Goal: Task Accomplishment & Management: Manage account settings

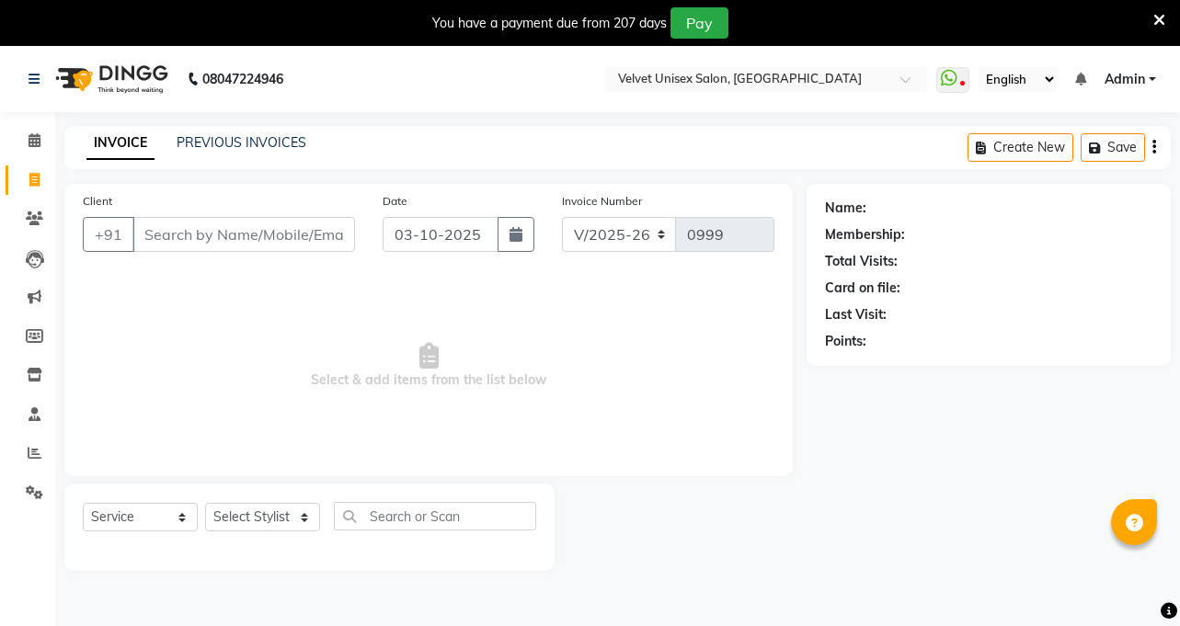
select select "5384"
select select "service"
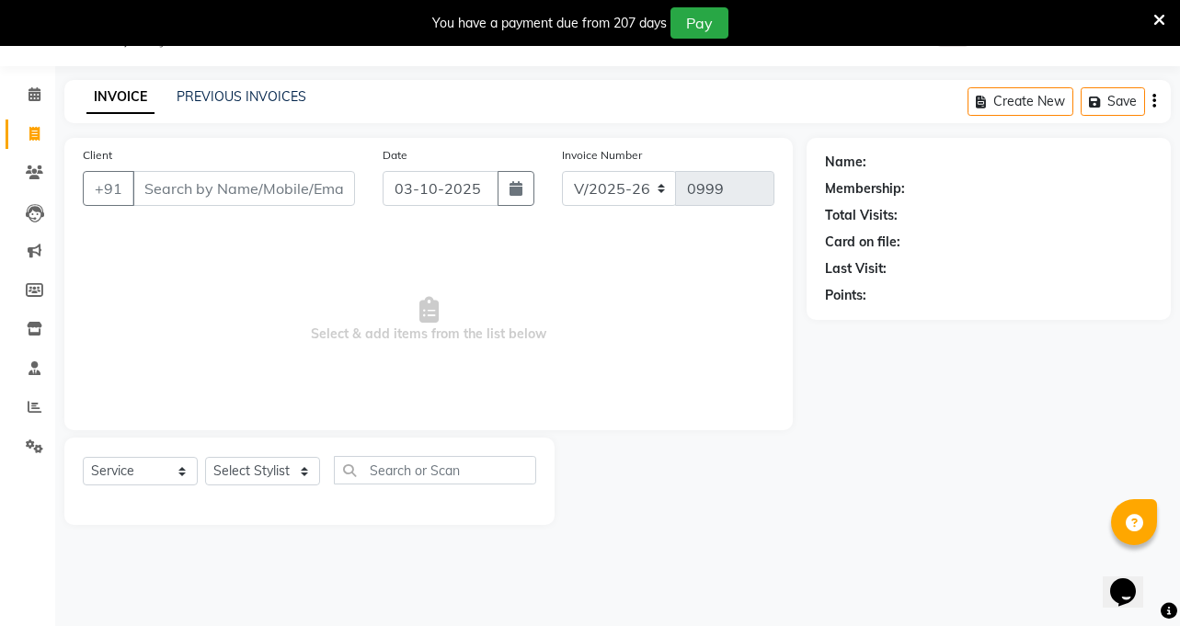
click at [322, 188] on input "Client" at bounding box center [243, 188] width 222 height 35
click at [35, 141] on span at bounding box center [34, 134] width 32 height 21
select select "5384"
select select "service"
click at [220, 88] on link "PREVIOUS INVOICES" at bounding box center [242, 96] width 130 height 17
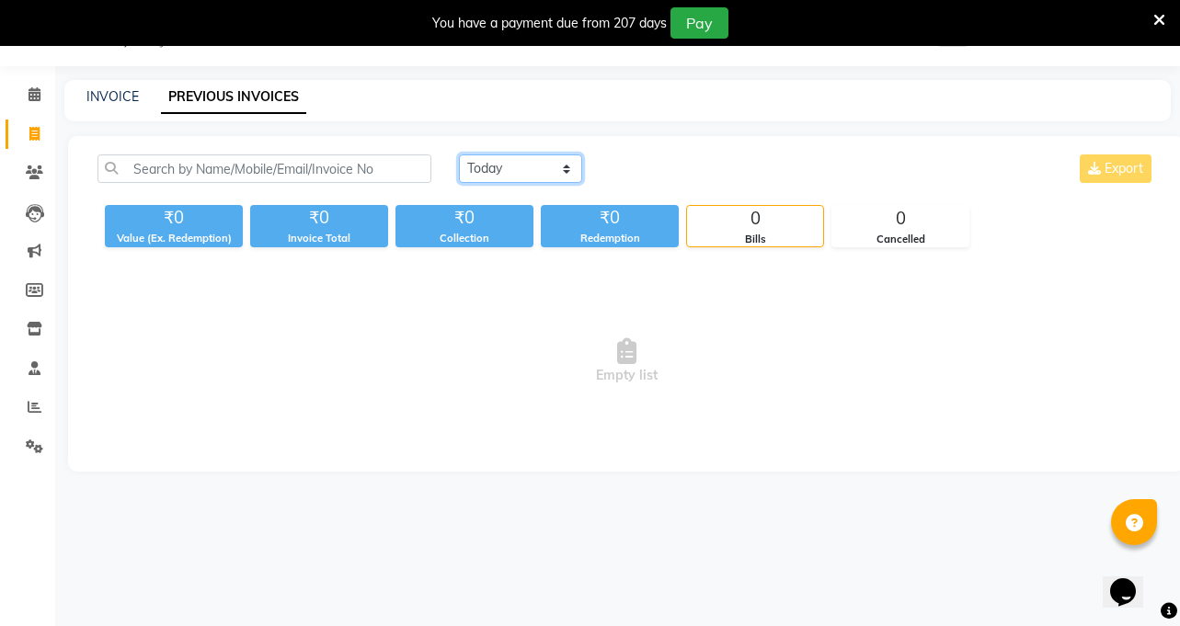
click at [569, 166] on select "[DATE] [DATE] Custom Range" at bounding box center [520, 168] width 123 height 28
select select "range"
click at [459, 154] on select "[DATE] [DATE] Custom Range" at bounding box center [520, 168] width 123 height 28
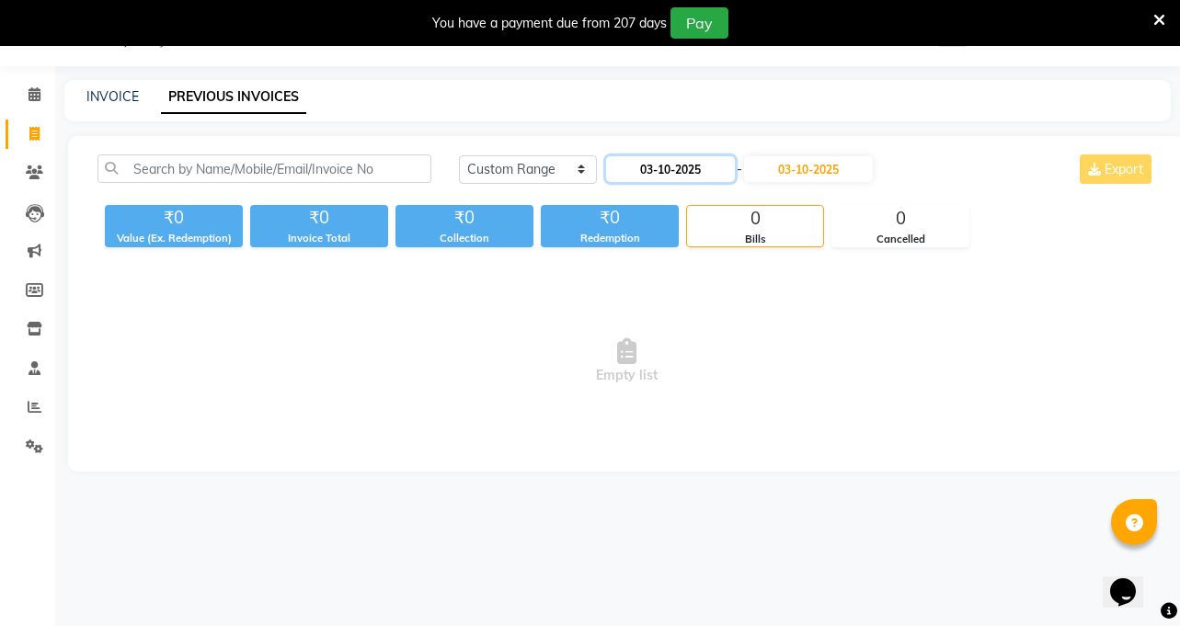
click at [713, 175] on input "03-10-2025" at bounding box center [670, 169] width 129 height 26
select select "10"
select select "2025"
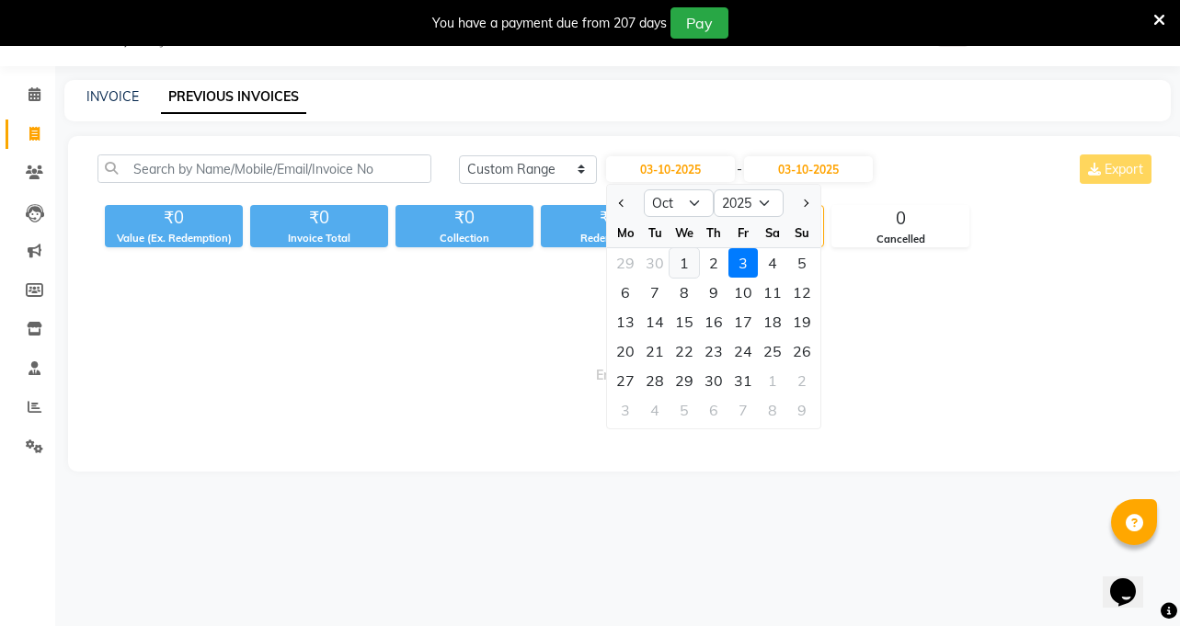
click at [681, 265] on div "1" at bounding box center [683, 262] width 29 height 29
type input "01-10-2025"
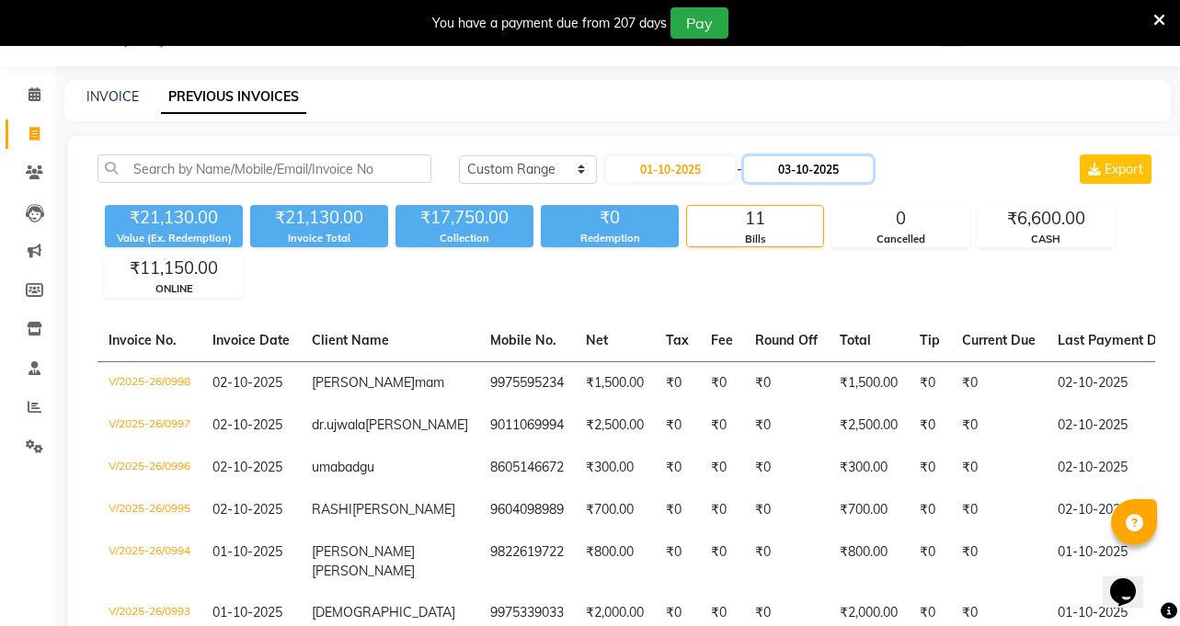
click at [818, 177] on input "03-10-2025" at bounding box center [808, 169] width 129 height 26
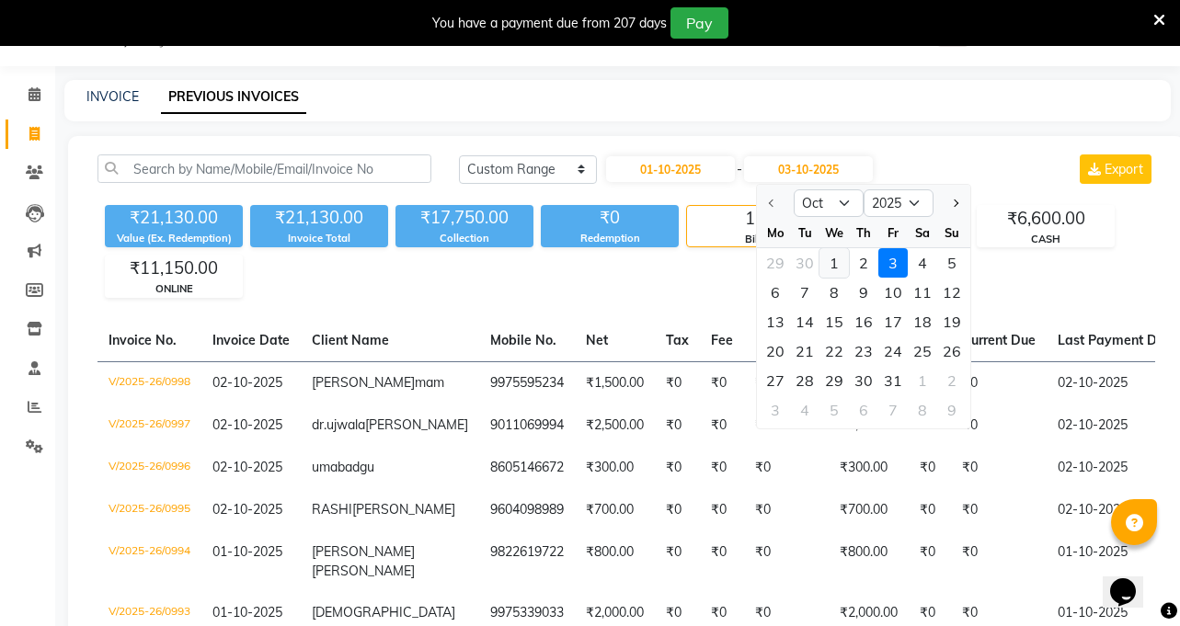
click at [838, 266] on div "1" at bounding box center [833, 262] width 29 height 29
type input "01-10-2025"
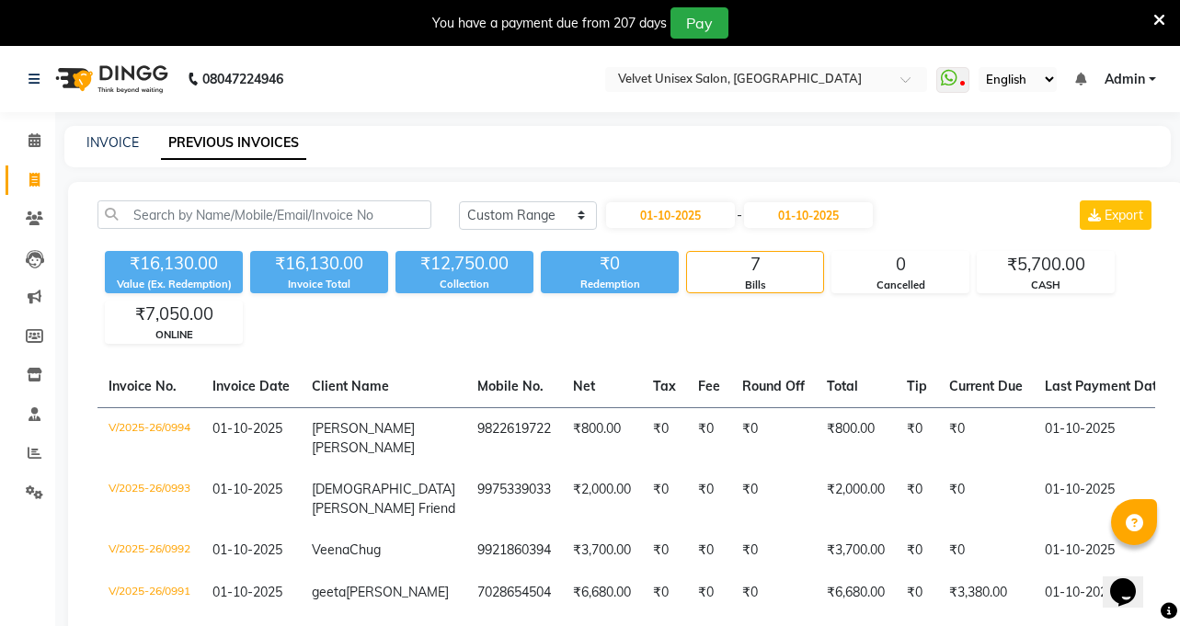
click at [953, 224] on div "[DATE] [DATE] Custom Range [DATE] - [DATE] Export" at bounding box center [807, 214] width 696 height 29
click at [706, 222] on input "01-10-2025" at bounding box center [670, 215] width 129 height 26
select select "10"
select select "2025"
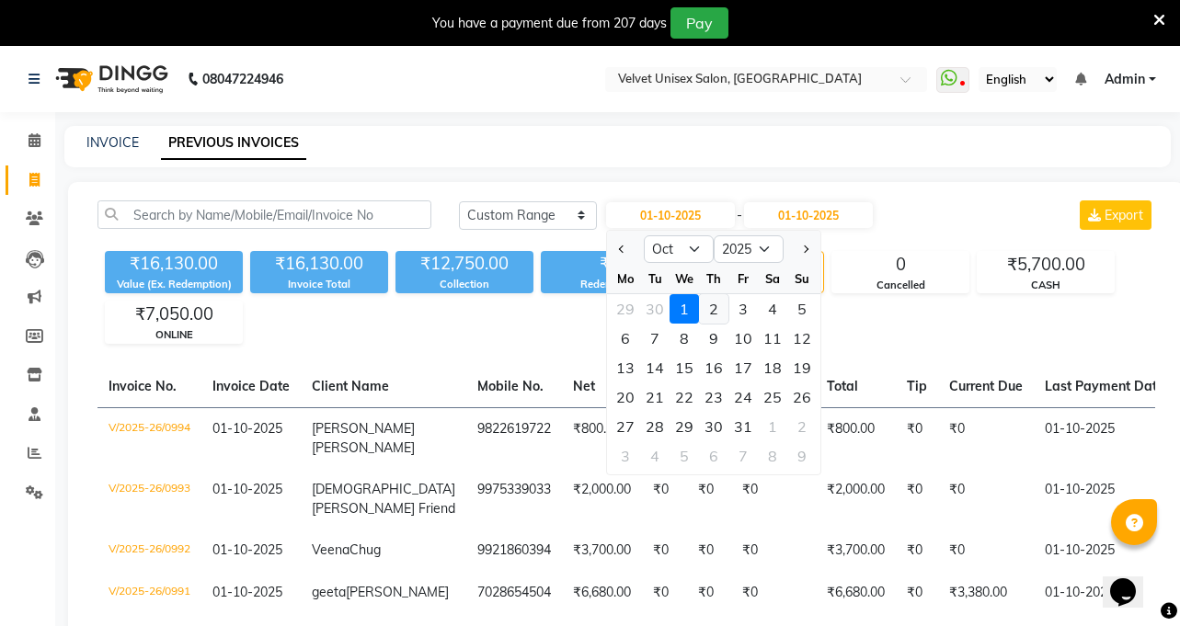
click at [714, 310] on div "2" at bounding box center [713, 308] width 29 height 29
type input "02-10-2025"
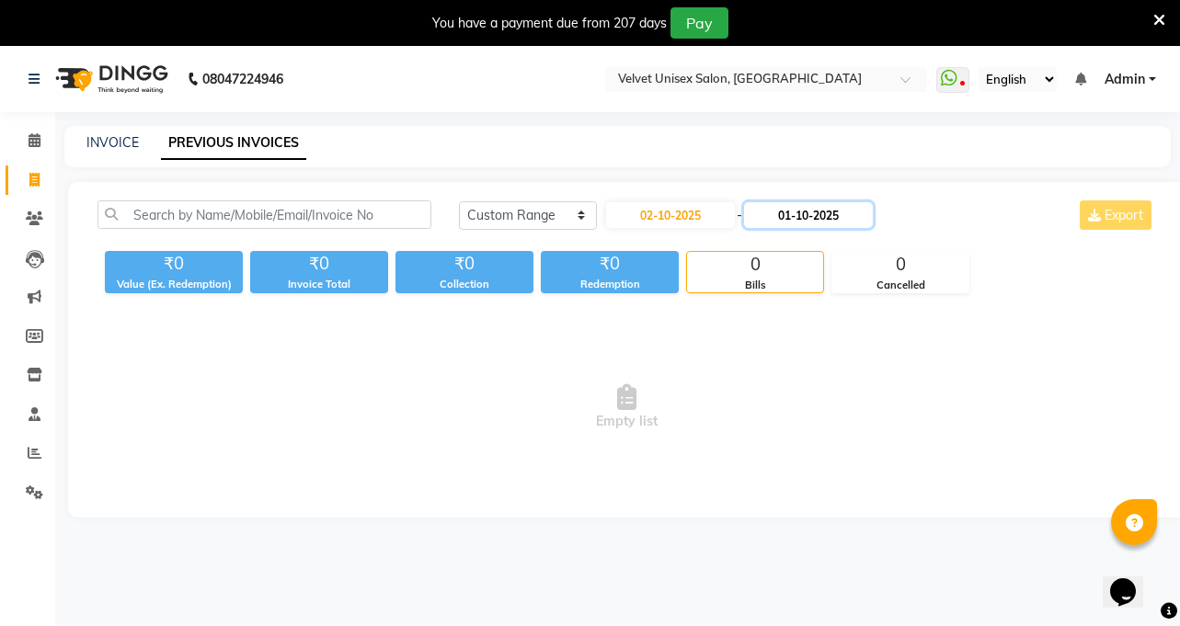
click at [846, 222] on input "01-10-2025" at bounding box center [808, 215] width 129 height 26
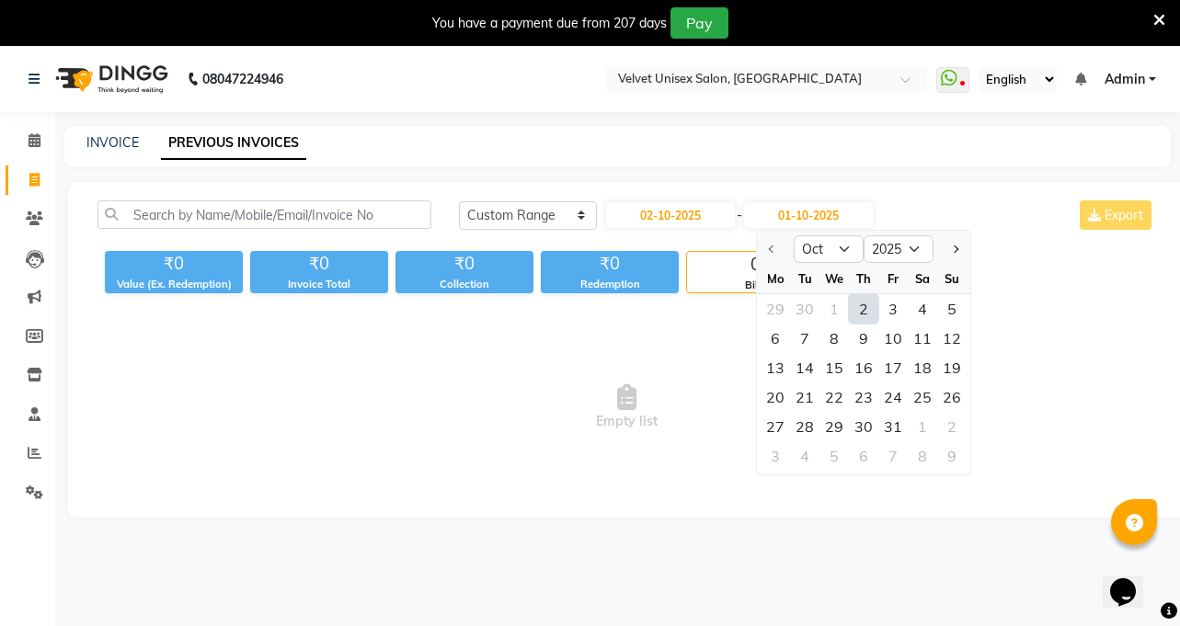
click at [866, 308] on div "2" at bounding box center [863, 308] width 29 height 29
type input "02-10-2025"
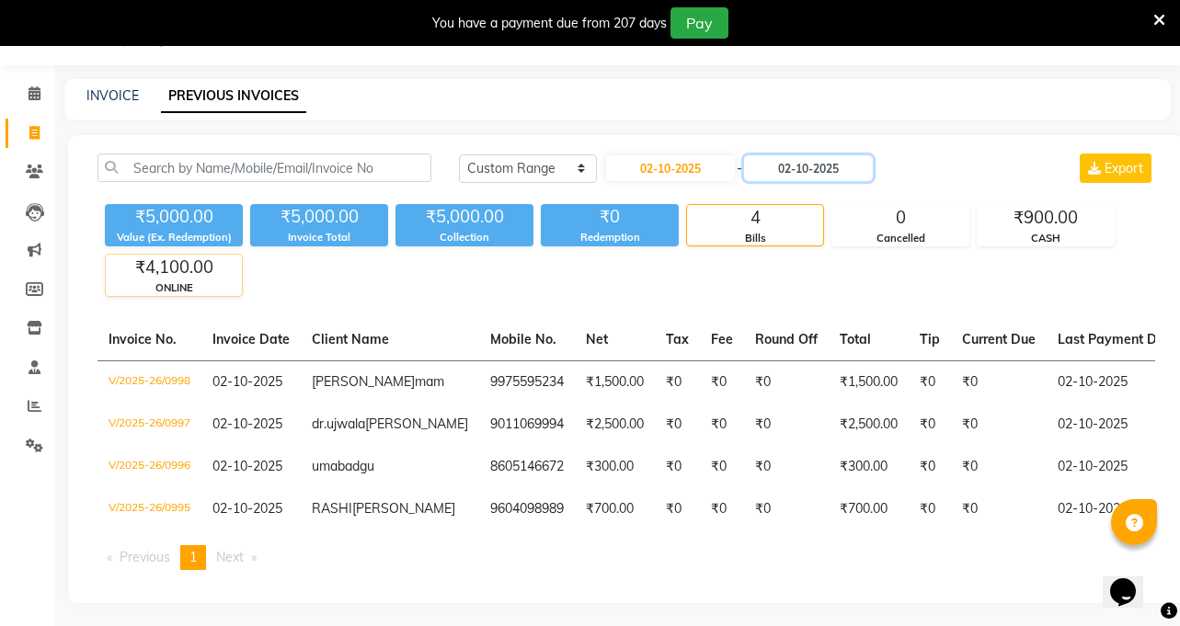
scroll to position [120, 0]
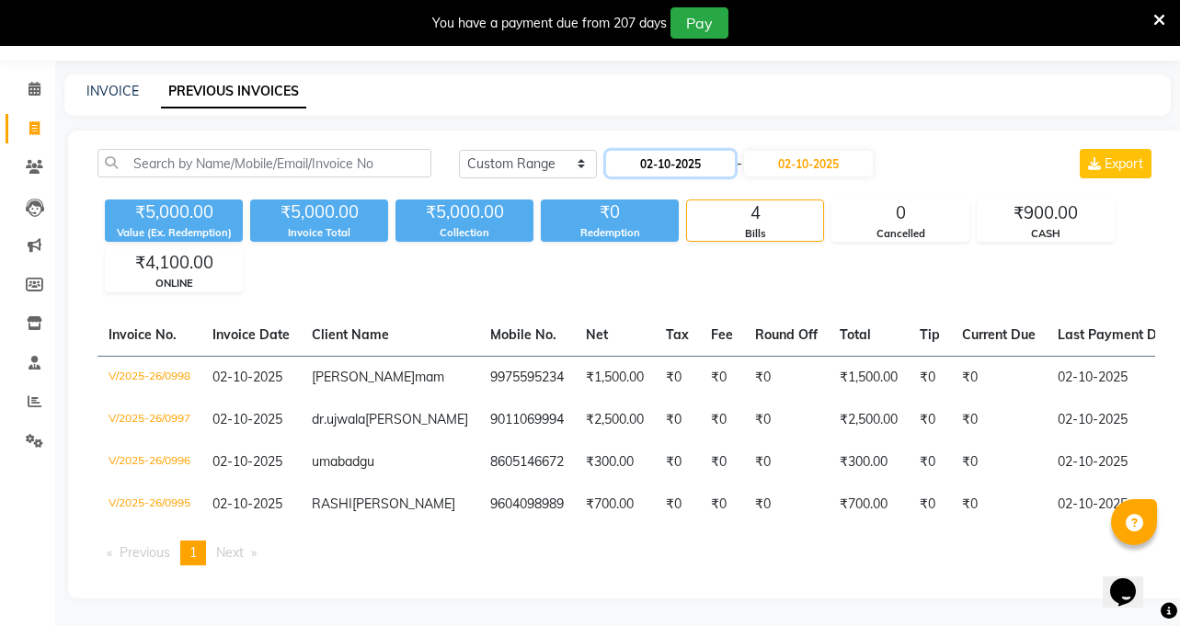
click at [712, 151] on input "02-10-2025" at bounding box center [670, 164] width 129 height 26
select select "10"
select select "2025"
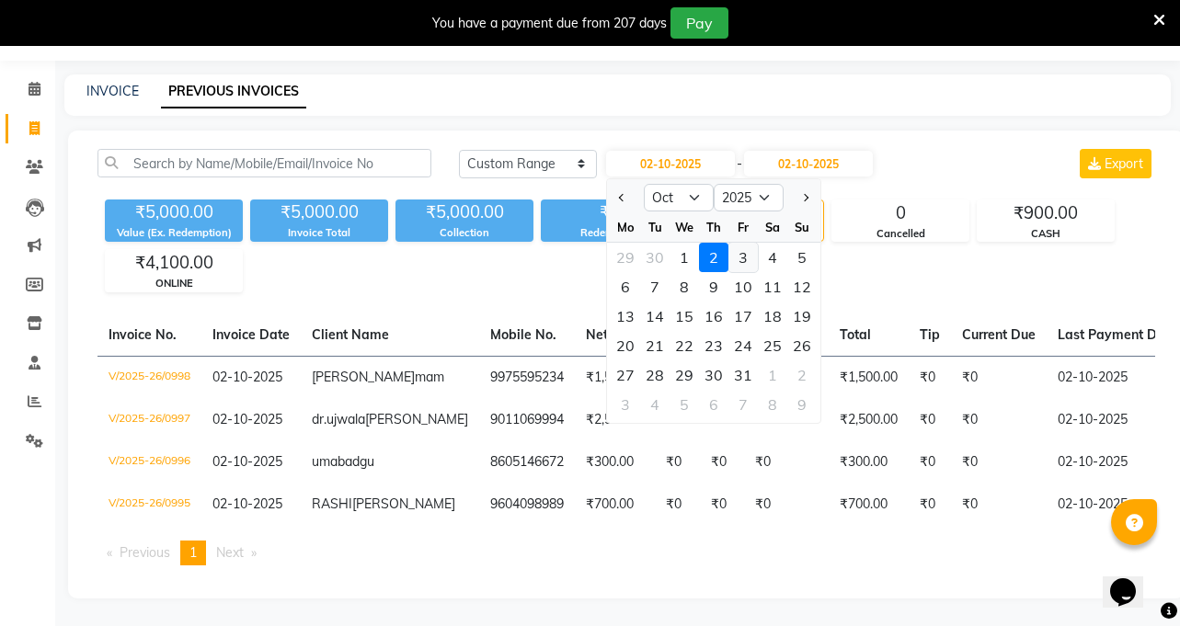
click at [741, 243] on div "3" at bounding box center [742, 257] width 29 height 29
type input "03-10-2025"
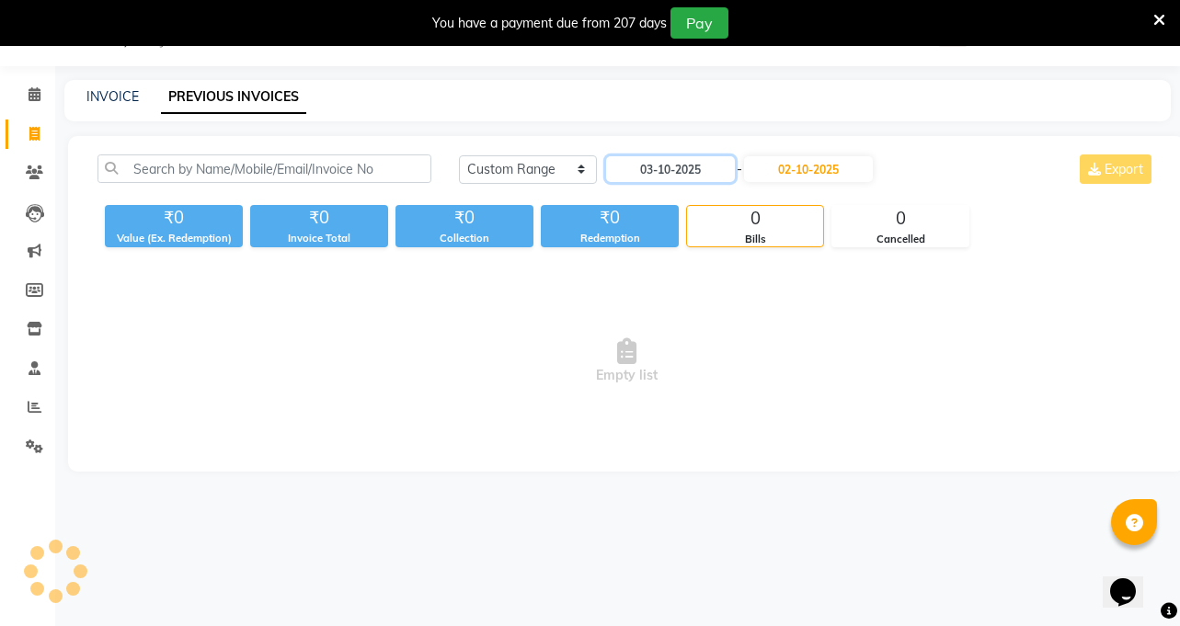
scroll to position [46, 0]
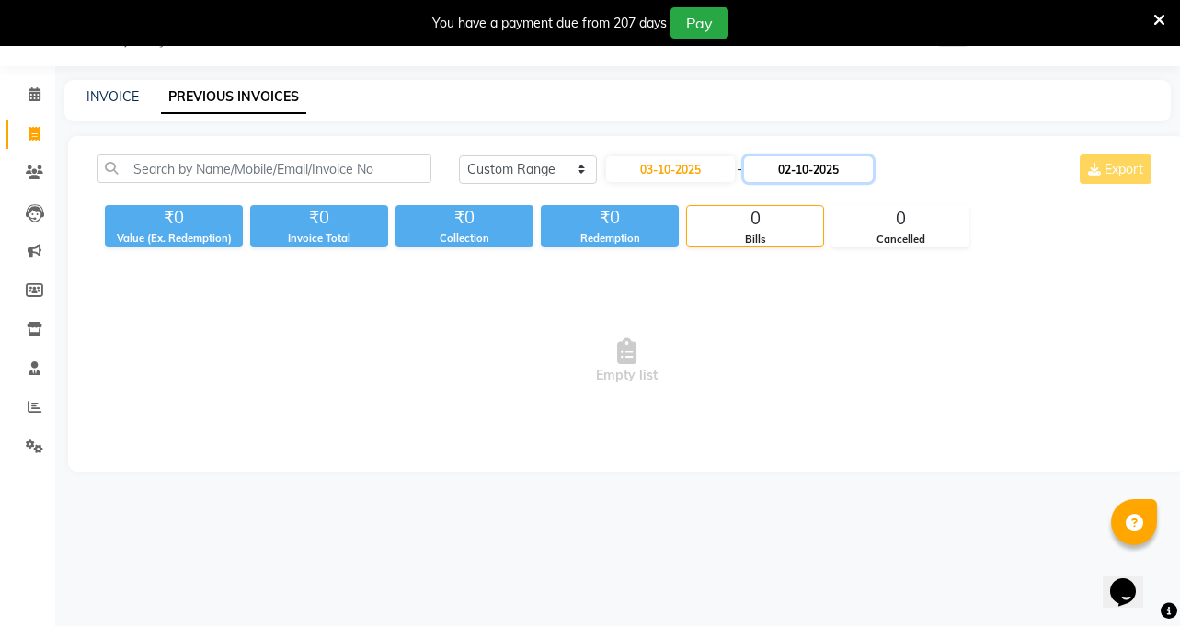
click at [833, 178] on input "02-10-2025" at bounding box center [808, 169] width 129 height 26
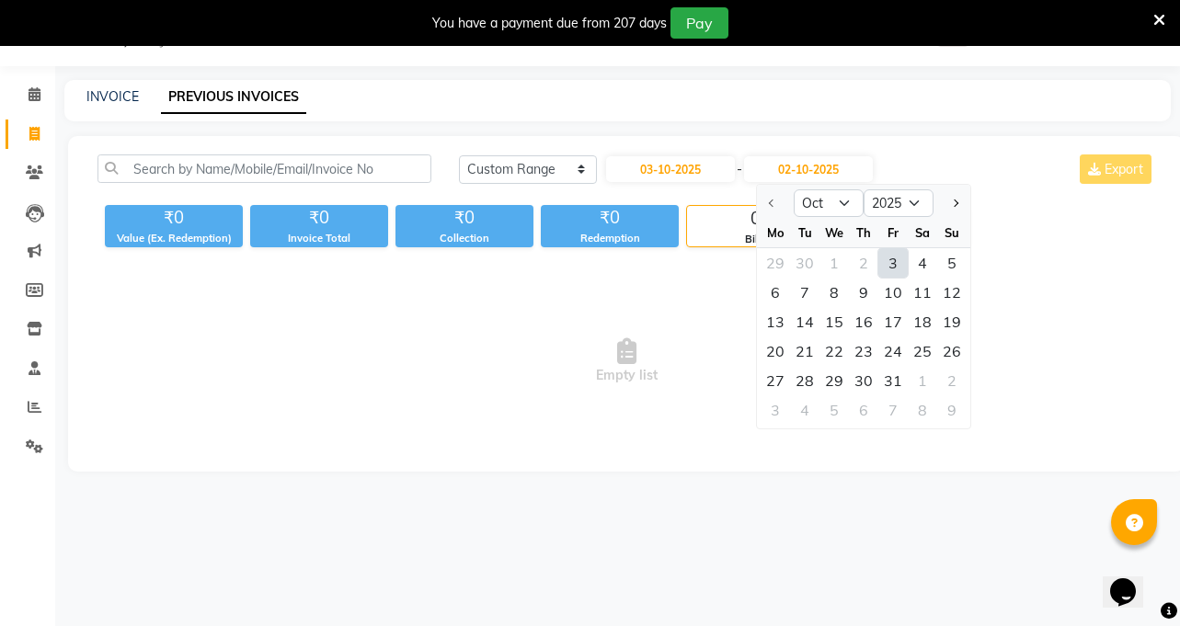
click at [898, 264] on div "3" at bounding box center [892, 262] width 29 height 29
type input "03-10-2025"
